Goal: Task Accomplishment & Management: Manage account settings

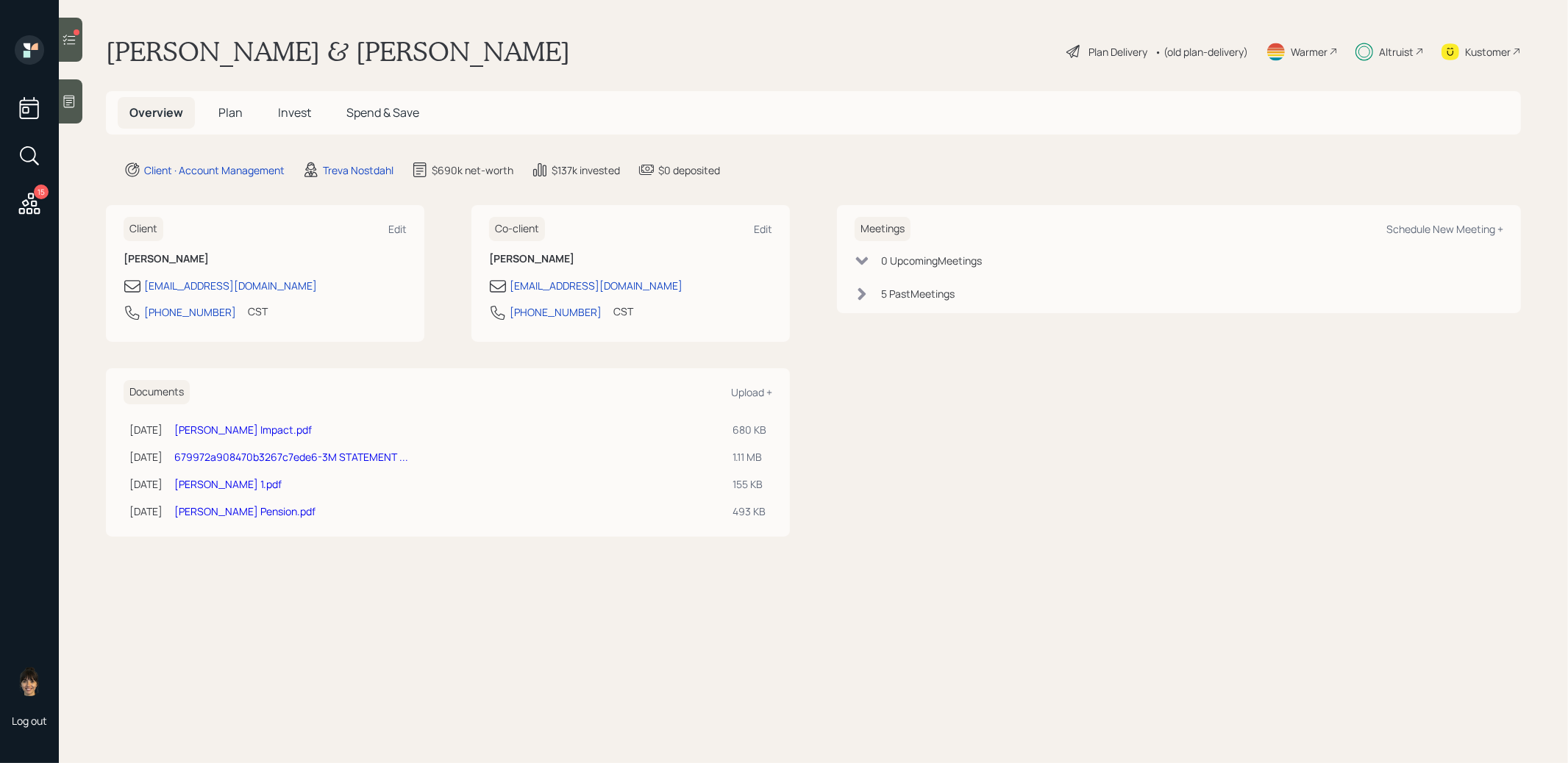
click at [231, 113] on span "Plan" at bounding box center [231, 113] width 25 height 16
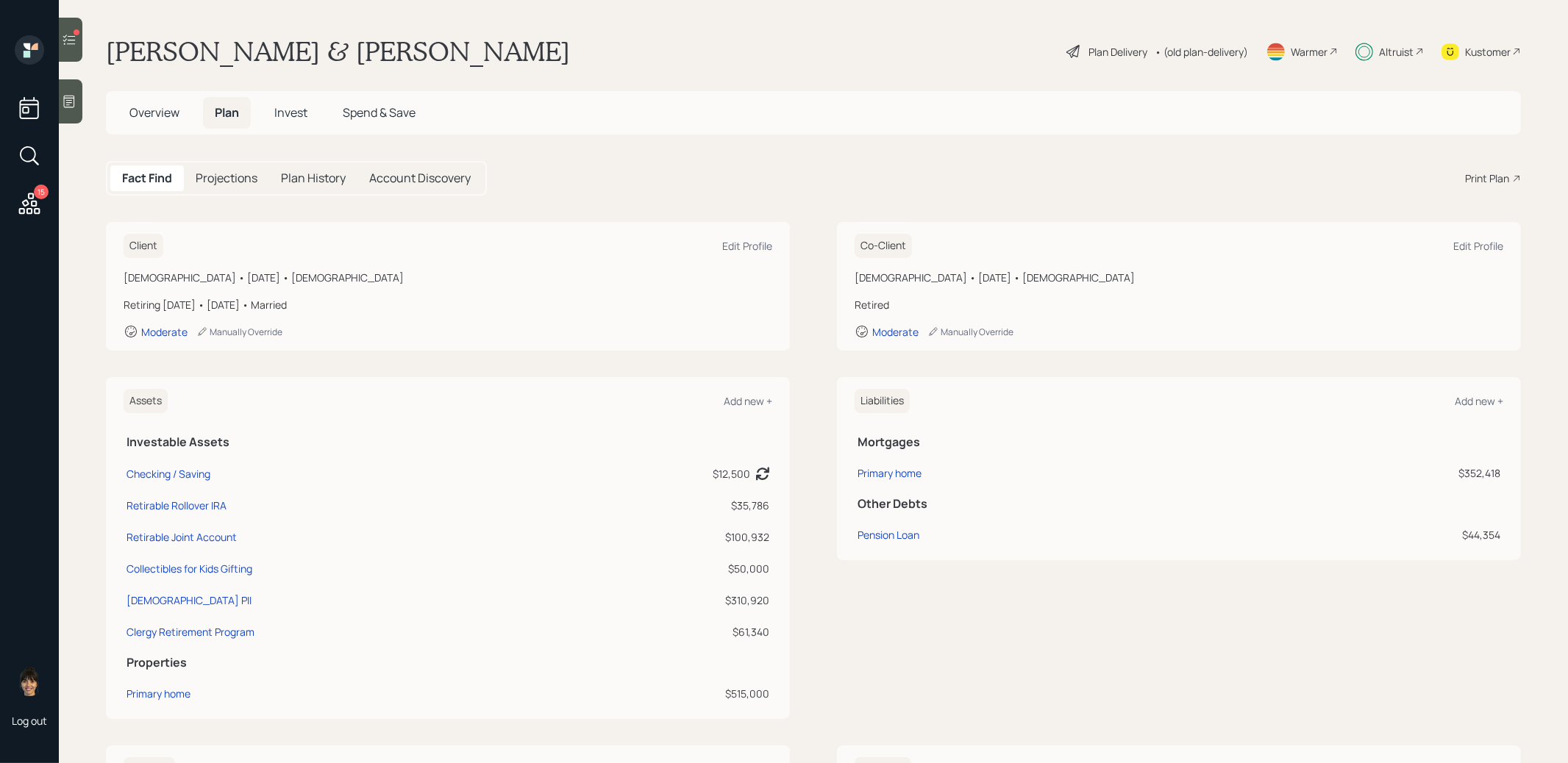
scroll to position [15, 0]
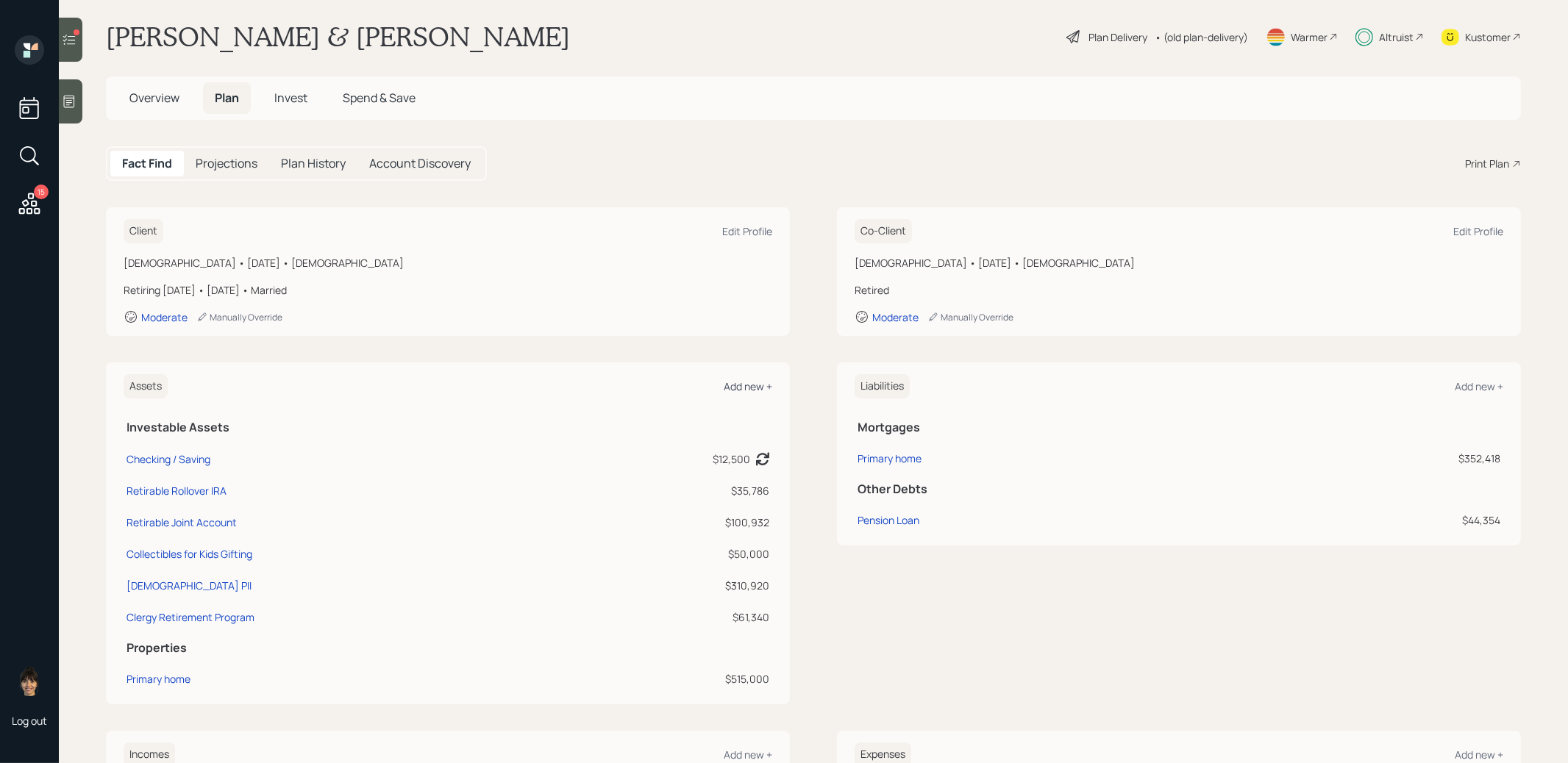
click at [748, 384] on div "Add new +" at bounding box center [748, 387] width 48 height 14
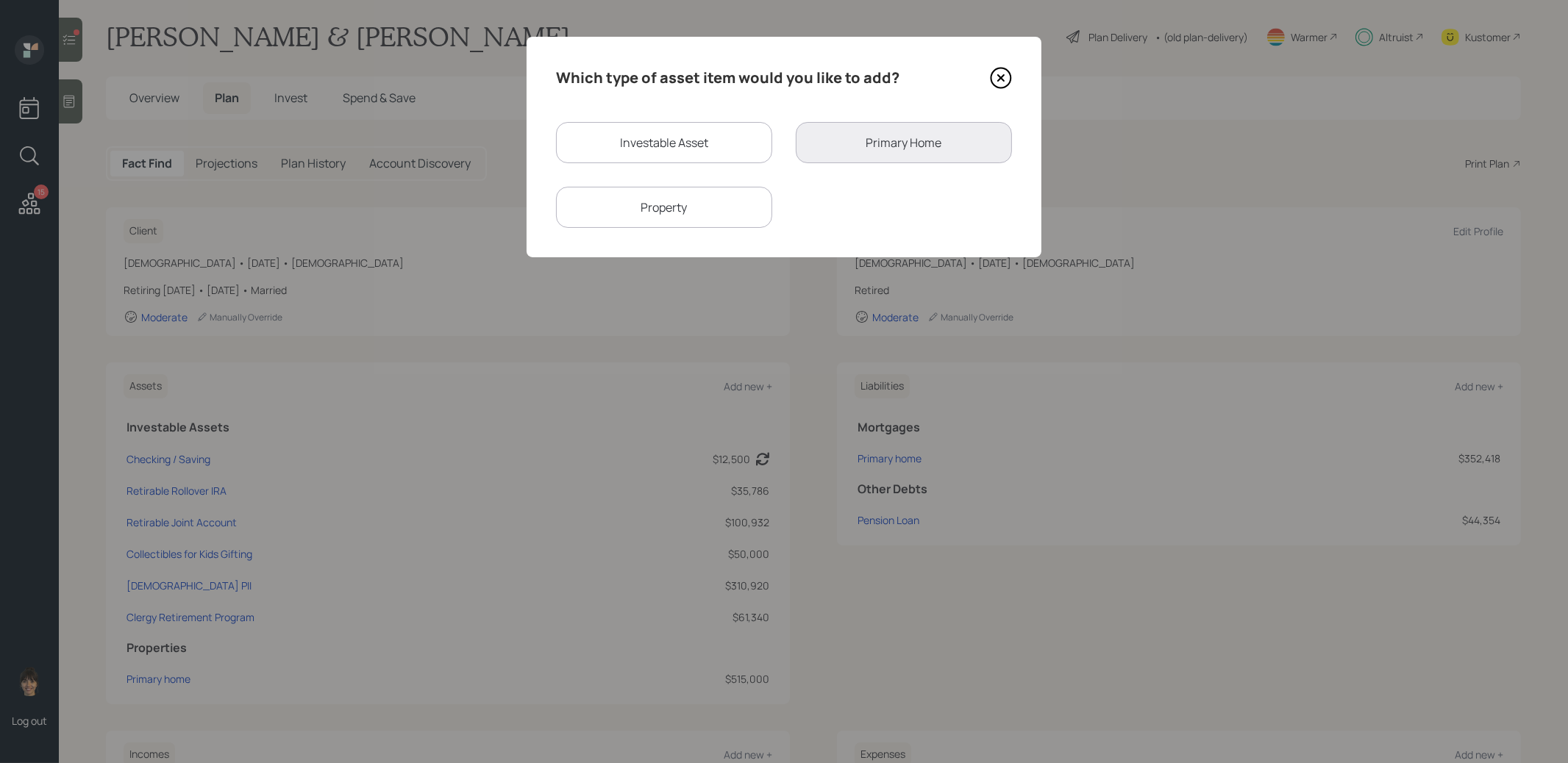
click at [675, 147] on div "Investable Asset" at bounding box center [664, 143] width 216 height 41
select select "taxable"
select select "balanced"
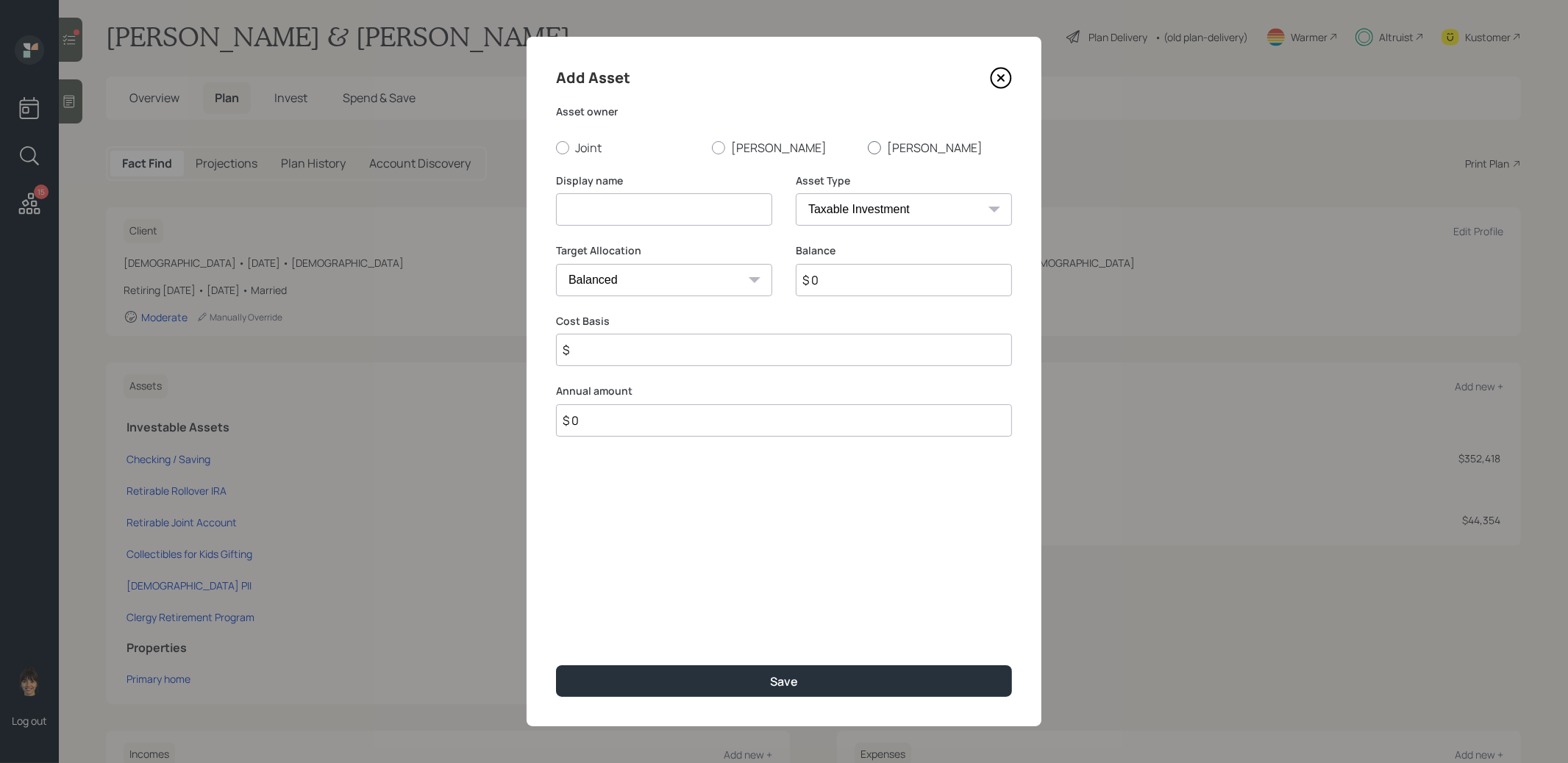
click at [869, 147] on div at bounding box center [874, 147] width 13 height 13
click at [868, 147] on input "[PERSON_NAME]" at bounding box center [867, 147] width 1 height 1
radio input "true"
click at [736, 205] on input at bounding box center [664, 209] width 216 height 32
type input "Voya Former 401k"
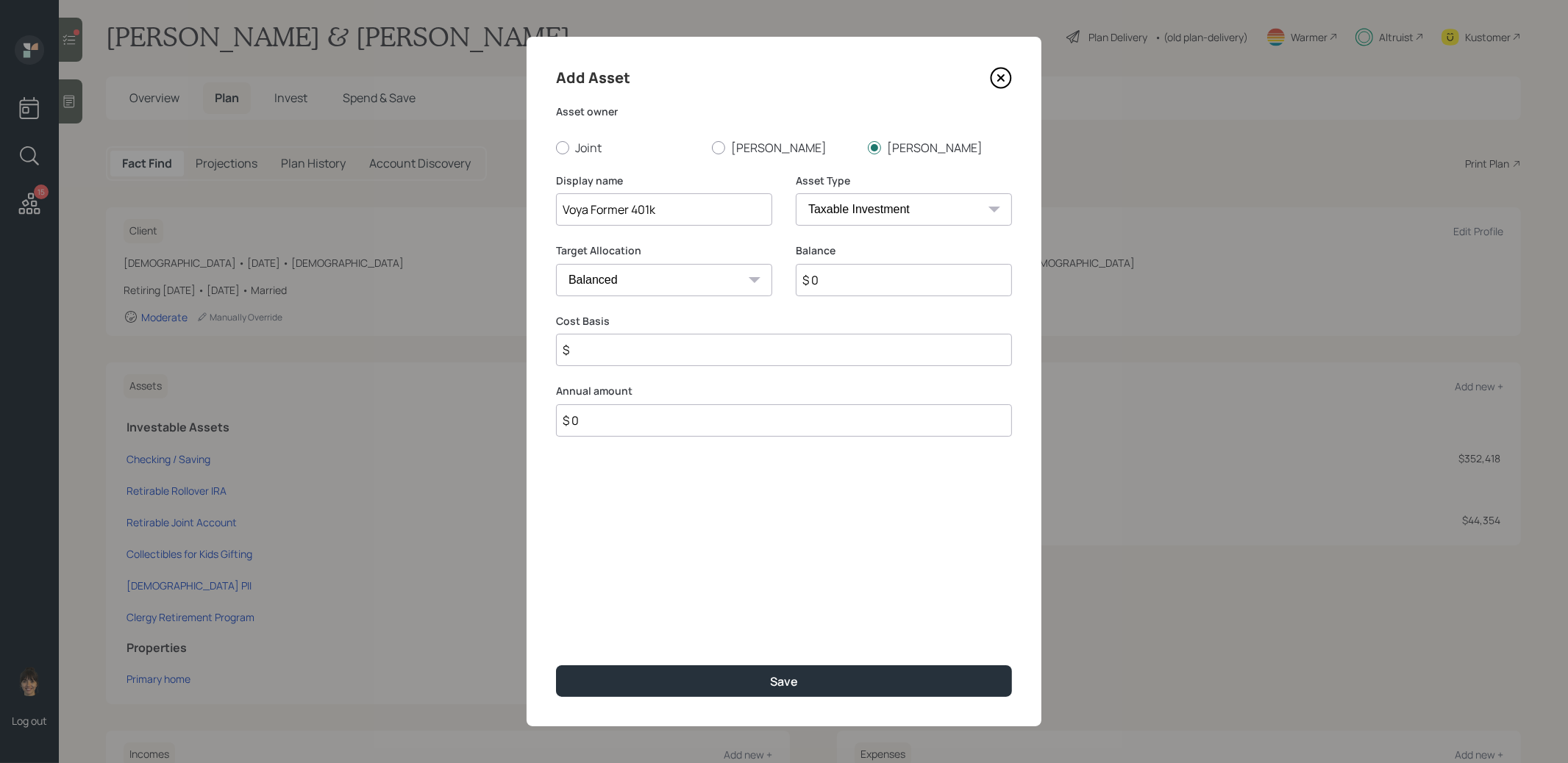
click at [975, 214] on select "SEP [PERSON_NAME] IRA 401(k) [PERSON_NAME] 401(k) 403(b) [PERSON_NAME] 403(b) 4…" at bounding box center [904, 209] width 216 height 32
select select "company_sponsored"
click at [796, 193] on select "SEP [PERSON_NAME] IRA 401(k) [PERSON_NAME] 401(k) 403(b) [PERSON_NAME] 403(b) 4…" at bounding box center [904, 209] width 216 height 32
click at [861, 284] on input "$ 0" at bounding box center [904, 280] width 216 height 32
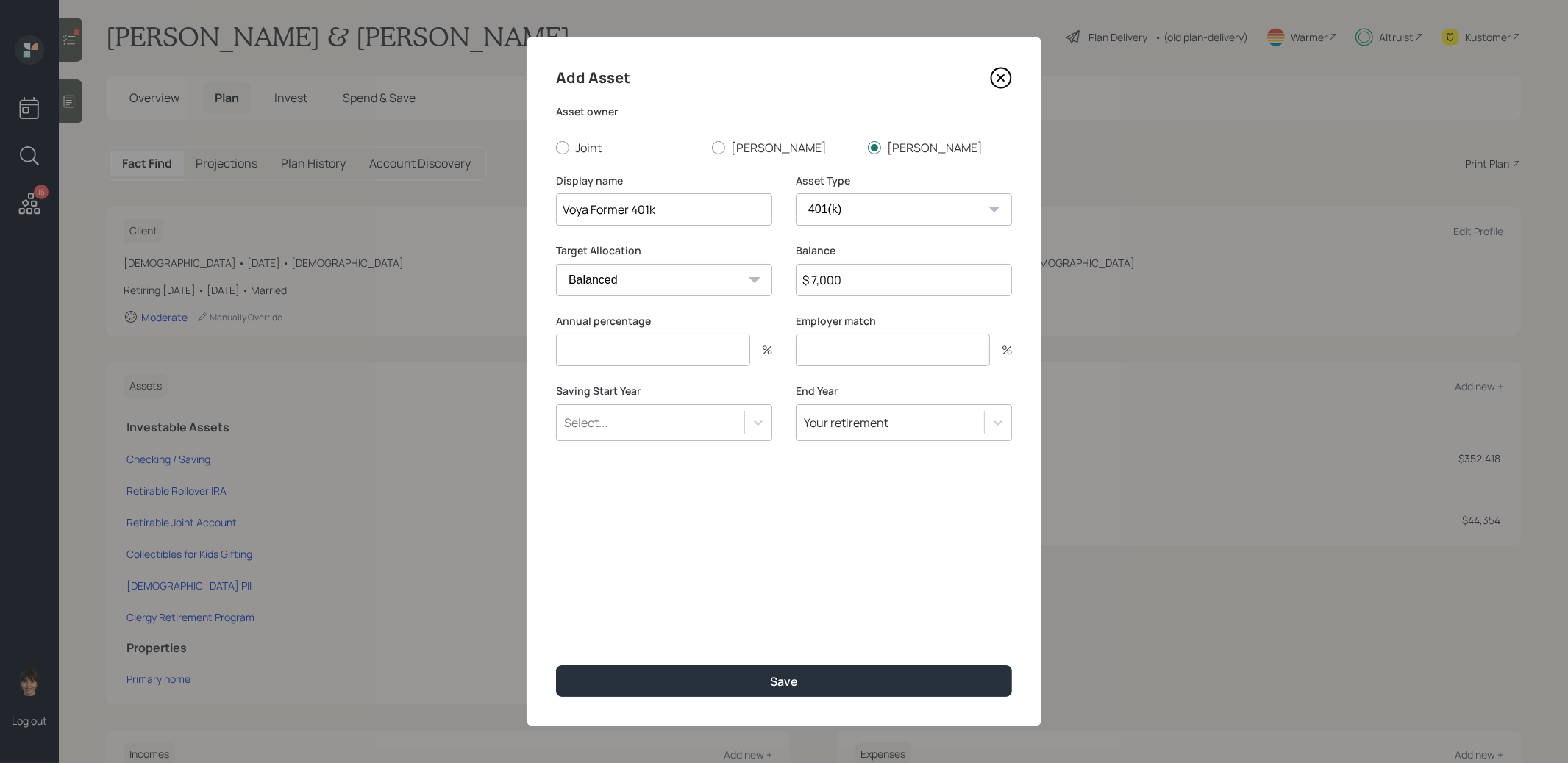
type input "$ 7,000"
click at [654, 361] on input "number" at bounding box center [652, 349] width 194 height 32
type input "0"
click at [848, 356] on input "number" at bounding box center [893, 349] width 194 height 32
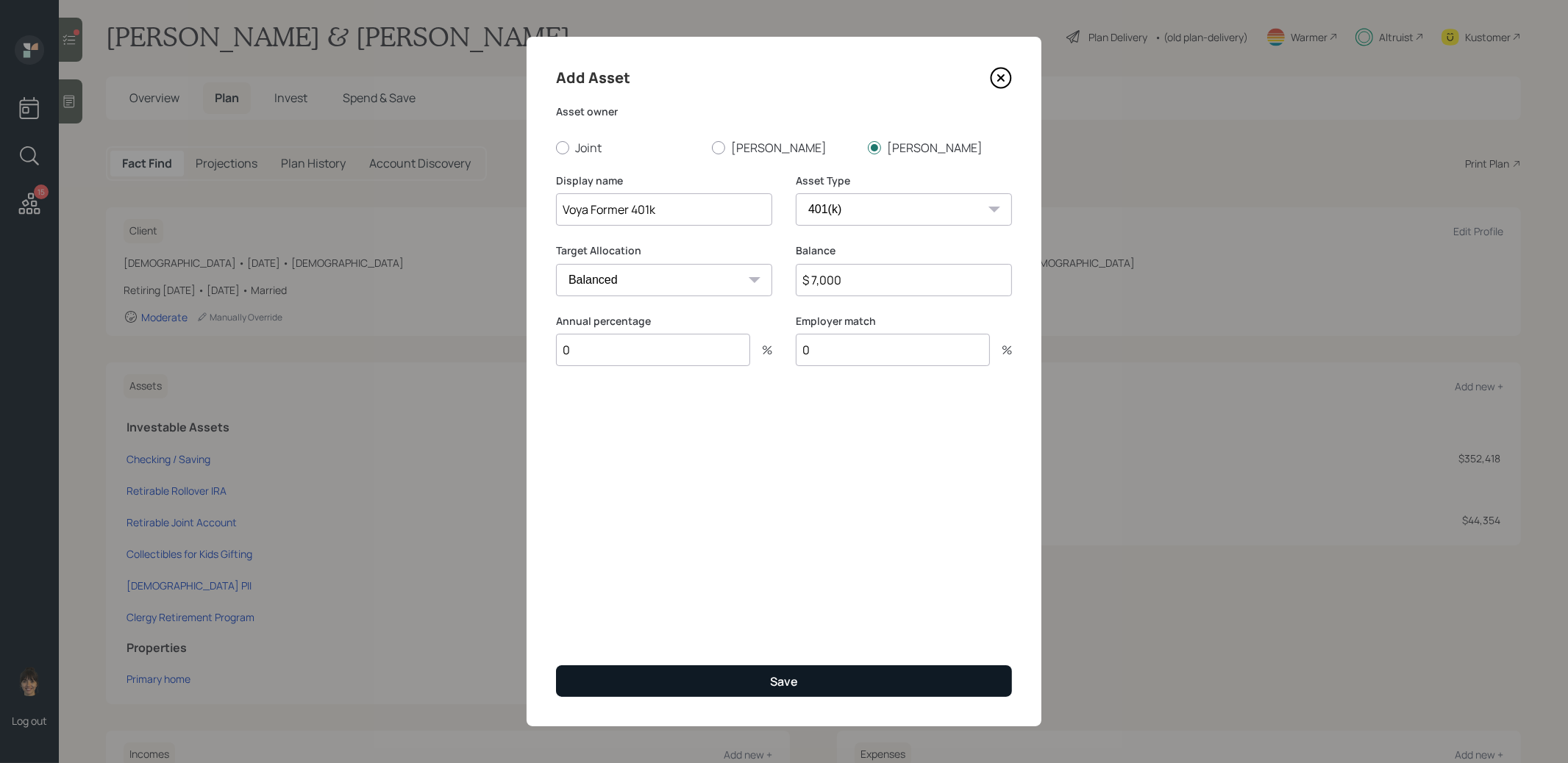
type input "0"
click at [743, 676] on button "Save" at bounding box center [783, 681] width 456 height 32
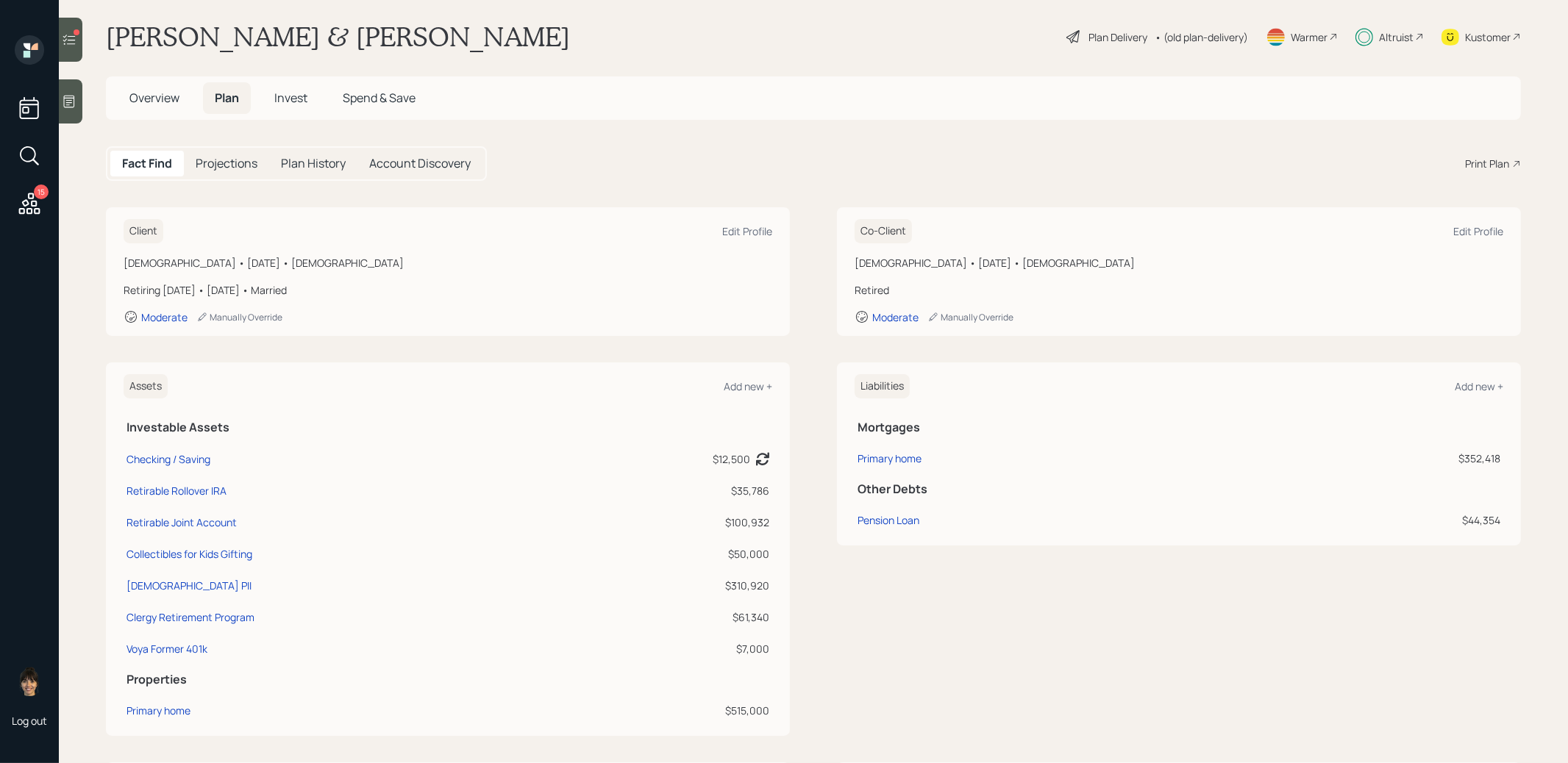
click at [291, 99] on span "Invest" at bounding box center [291, 97] width 33 height 16
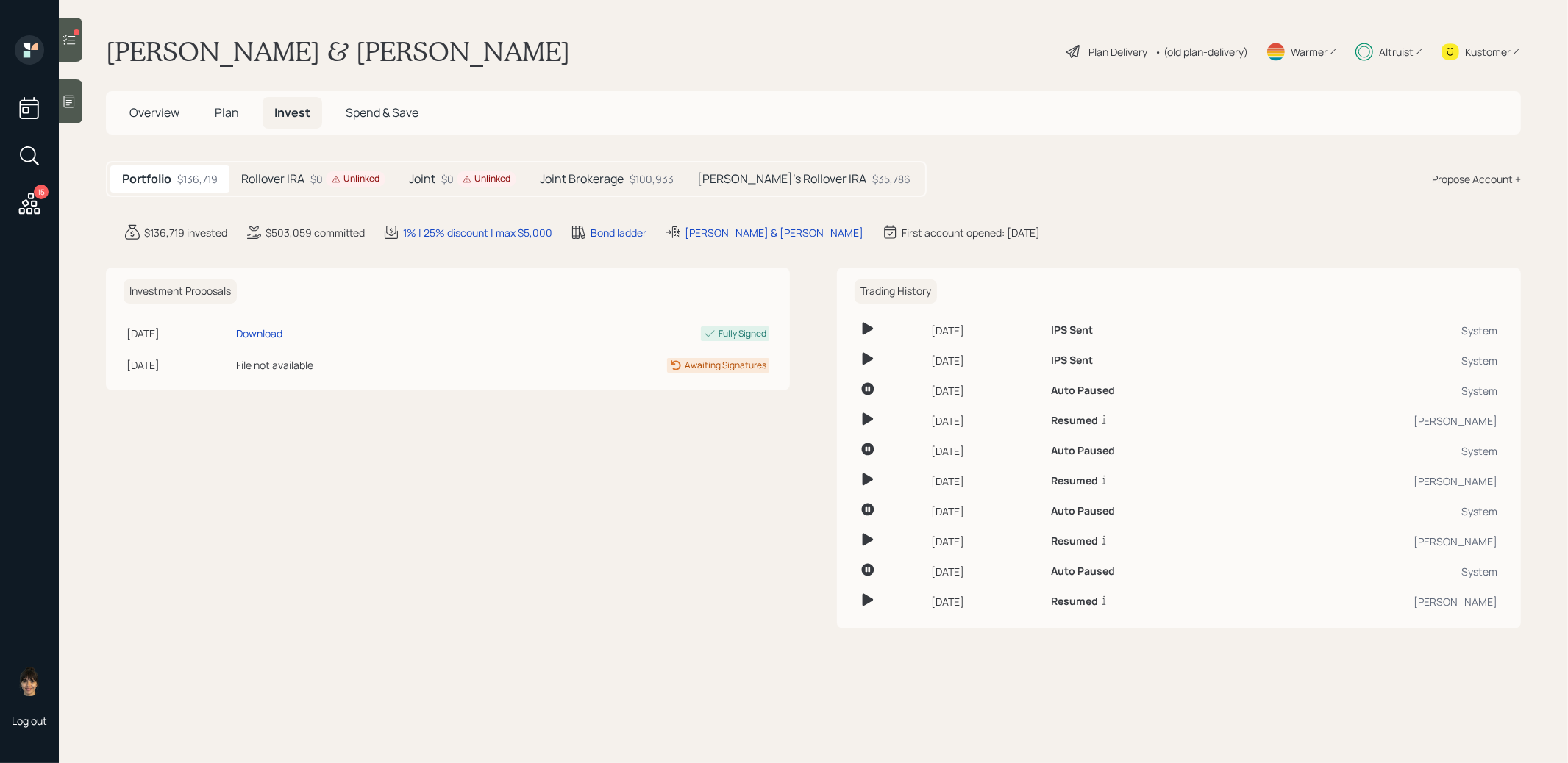
click at [304, 177] on h5 "Rollover IRA" at bounding box center [273, 179] width 63 height 14
